Goal: Information Seeking & Learning: Check status

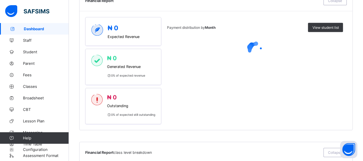
scroll to position [287, 0]
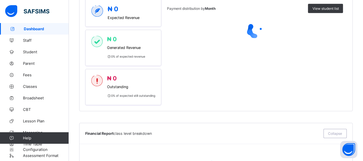
click at [227, 87] on div "Payment distribution by Month View student list" at bounding box center [255, 51] width 176 height 107
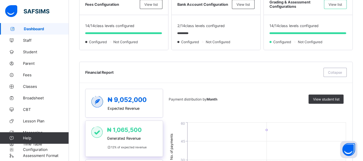
scroll to position [172, 0]
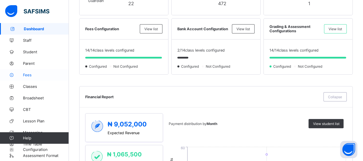
click at [26, 73] on span "Fees" at bounding box center [46, 74] width 46 height 5
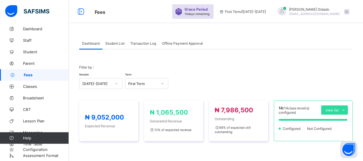
click at [121, 44] on span "Student List" at bounding box center [114, 43] width 19 height 4
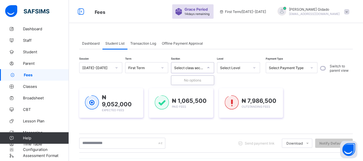
click at [211, 68] on div at bounding box center [209, 67] width 10 height 9
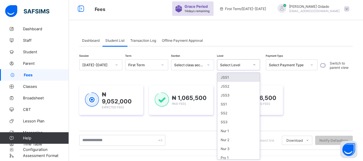
click at [252, 68] on div at bounding box center [255, 64] width 10 height 9
click at [236, 76] on div "JSS1" at bounding box center [239, 76] width 43 height 9
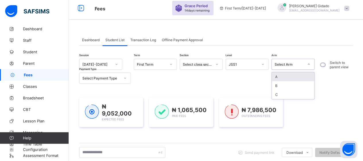
click at [308, 66] on icon at bounding box center [308, 64] width 3 height 6
click at [293, 75] on div "A" at bounding box center [293, 76] width 43 height 9
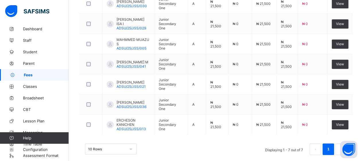
scroll to position [237, 0]
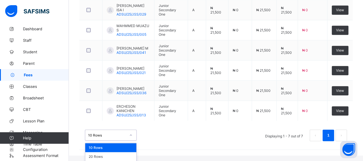
click at [134, 140] on div "option 10 Rows focused, 1 of 3. 3 results available. Use Up and Down to choose …" at bounding box center [111, 134] width 52 height 11
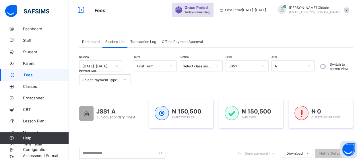
scroll to position [0, 0]
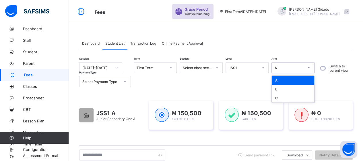
click at [309, 68] on icon at bounding box center [308, 68] width 3 height 6
click at [303, 86] on div "B" at bounding box center [293, 88] width 43 height 9
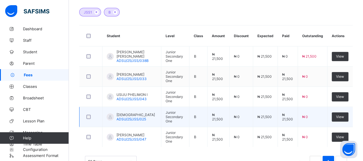
scroll to position [172, 0]
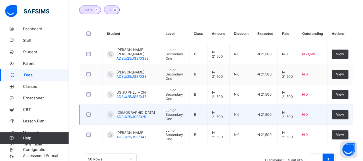
click at [263, 113] on td "₦ 21,500" at bounding box center [265, 114] width 25 height 20
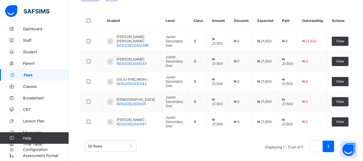
scroll to position [199, 0]
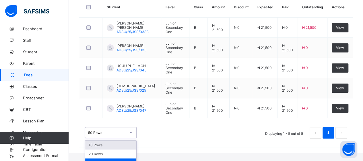
click at [131, 138] on div "option 10 Rows focused, 1 of 3. 3 results available. Use Up and Down to choose …" at bounding box center [111, 132] width 52 height 11
click at [124, 158] on div "50 Rows" at bounding box center [110, 162] width 51 height 9
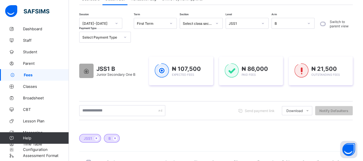
scroll to position [13, 0]
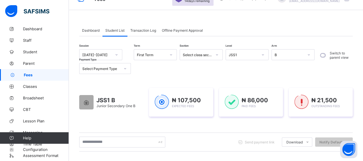
click at [263, 54] on icon at bounding box center [262, 55] width 3 height 6
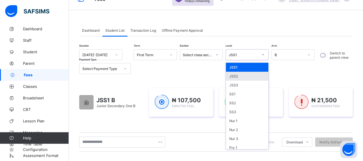
click at [235, 76] on div "JSS2" at bounding box center [247, 76] width 43 height 9
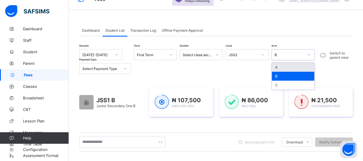
click at [311, 55] on div at bounding box center [309, 54] width 10 height 9
click at [291, 65] on div "A" at bounding box center [293, 67] width 43 height 9
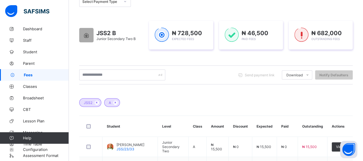
scroll to position [51, 0]
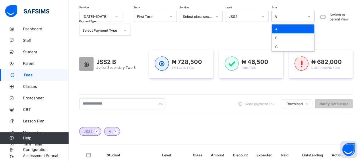
click at [311, 17] on div at bounding box center [309, 16] width 10 height 9
click at [300, 36] on div "B" at bounding box center [293, 37] width 43 height 9
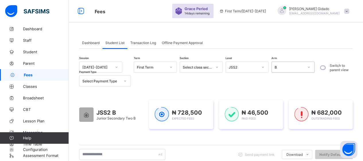
scroll to position [0, 0]
click at [32, 51] on span "Student" at bounding box center [46, 51] width 46 height 5
